Goal: Task Accomplishment & Management: Manage account settings

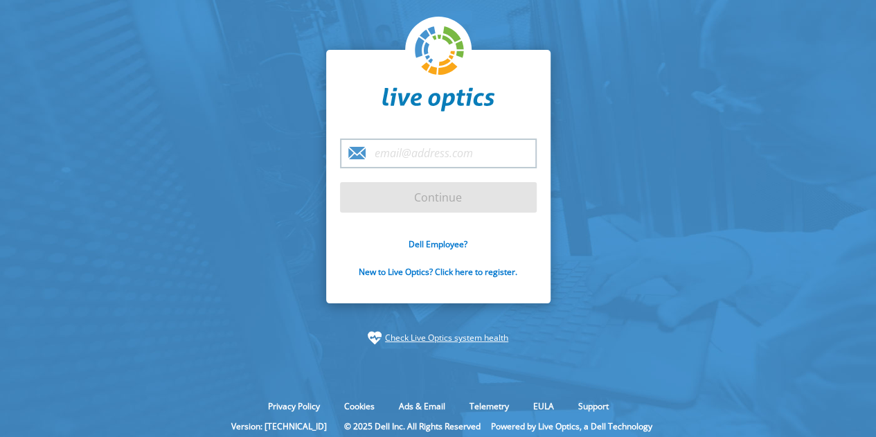
click at [340, 138] on div at bounding box center [340, 138] width 0 height 0
click at [430, 151] on input "email" at bounding box center [438, 153] width 197 height 30
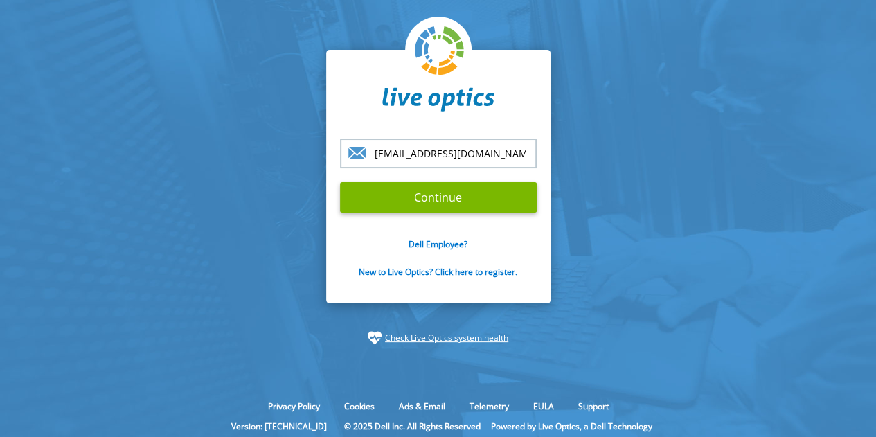
type input "[EMAIL_ADDRESS][DOMAIN_NAME]"
click at [340, 182] on input "Continue" at bounding box center [438, 197] width 197 height 30
drag, startPoint x: 100, startPoint y: 207, endPoint x: 134, endPoint y: 197, distance: 35.3
click at [114, 200] on section "[EMAIL_ADDRESS][DOMAIN_NAME] Continue Dell Employee? New to Live Optics? Click …" at bounding box center [438, 197] width 876 height 395
click at [362, 196] on input "Continue" at bounding box center [438, 197] width 197 height 30
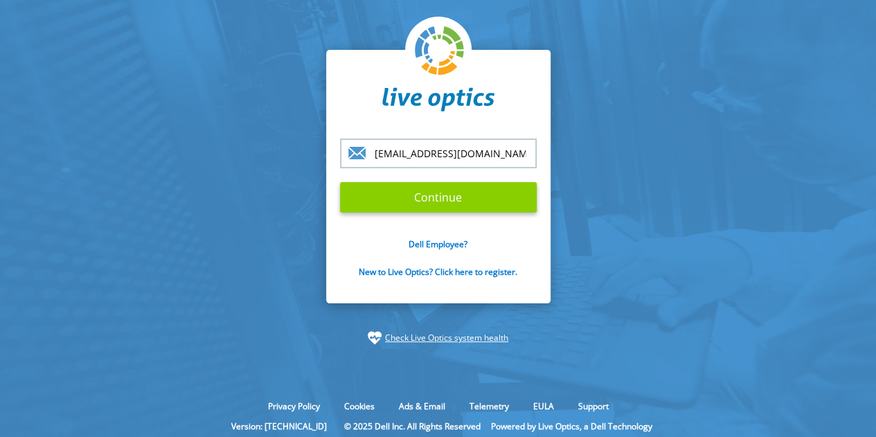
click at [467, 204] on input "Continue" at bounding box center [438, 197] width 197 height 30
click at [642, 222] on section "[EMAIL_ADDRESS][DOMAIN_NAME] Continue Dell Employee? New to Live Optics? Click …" at bounding box center [438, 197] width 876 height 395
click at [494, 181] on form "[EMAIL_ADDRESS][DOMAIN_NAME] Continue Dell Employee? New to Live Optics? Click …" at bounding box center [438, 215] width 197 height 155
click at [483, 213] on input "Continue" at bounding box center [438, 197] width 197 height 30
click at [462, 211] on input "Continue" at bounding box center [438, 197] width 197 height 30
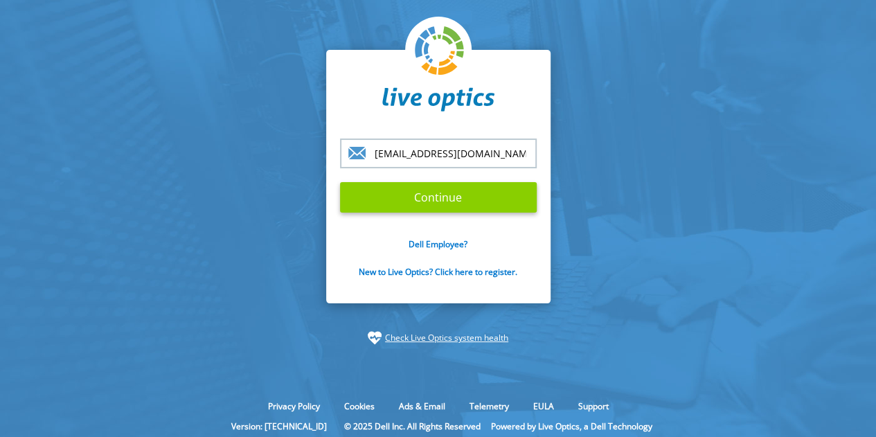
click at [461, 208] on input "Continue" at bounding box center [438, 197] width 197 height 30
click at [494, 201] on input "Continue" at bounding box center [438, 197] width 197 height 30
